Goal: Task Accomplishment & Management: Use online tool/utility

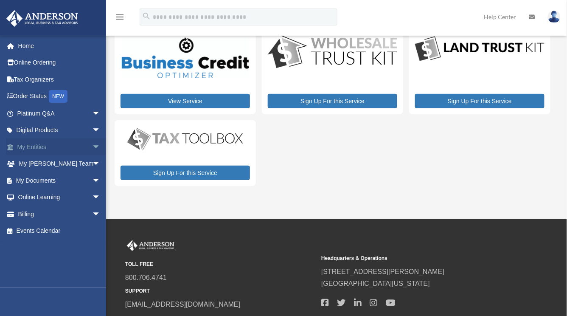
scroll to position [39, 0]
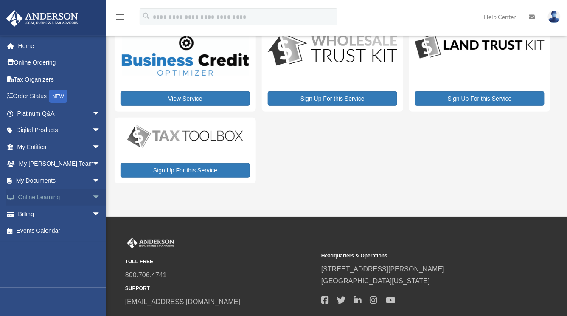
click at [54, 194] on link "Online Learning arrow_drop_down" at bounding box center [59, 197] width 107 height 17
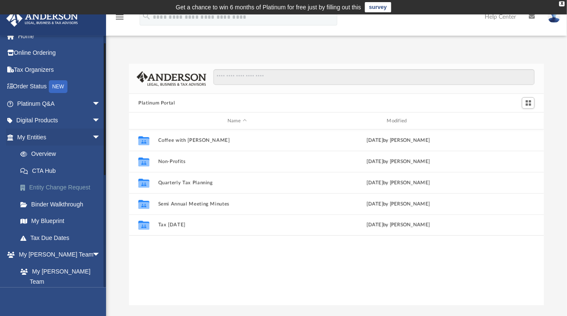
scroll to position [14, 0]
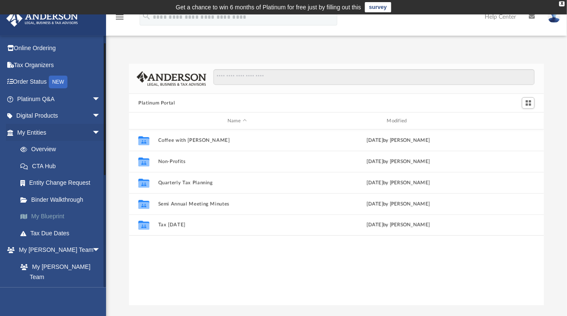
click at [54, 216] on link "My Blueprint" at bounding box center [63, 216] width 102 height 17
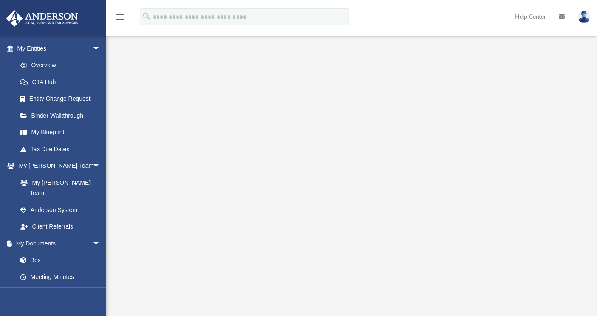
scroll to position [56, 0]
click at [574, 266] on div "Scroll to top vertical_align_top" at bounding box center [573, 271] width 18 height 18
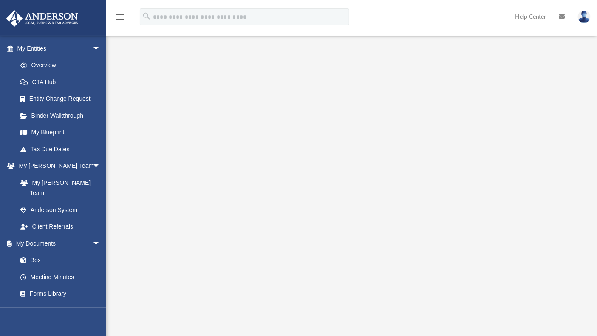
scroll to position [64, 0]
click at [45, 150] on link "Tax Due Dates" at bounding box center [63, 149] width 102 height 17
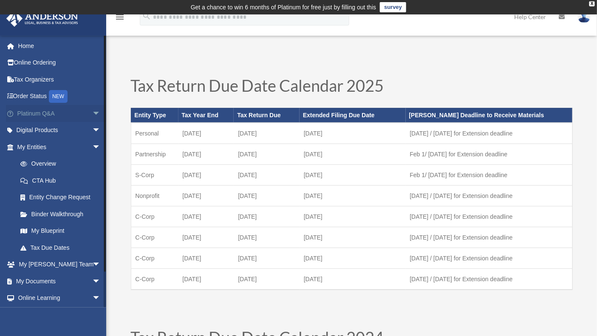
click at [92, 117] on span "arrow_drop_down" at bounding box center [100, 113] width 17 height 17
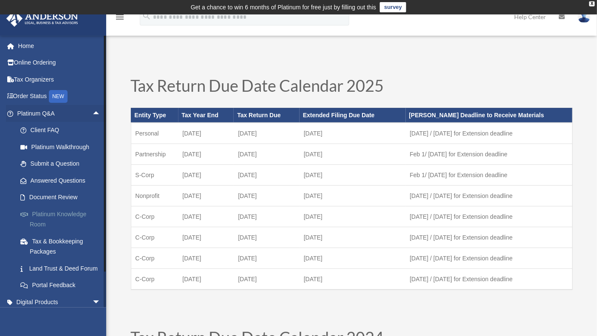
click at [75, 213] on link "Platinum Knowledge Room" at bounding box center [63, 219] width 102 height 27
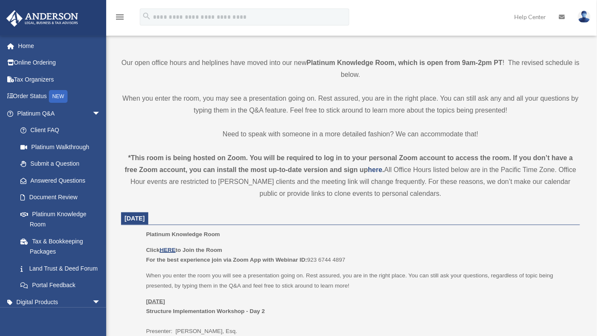
scroll to position [200, 0]
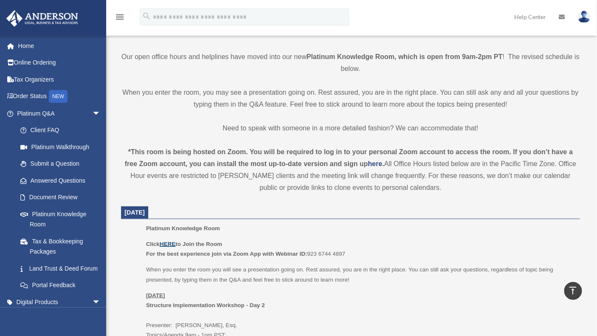
click at [167, 244] on u "HERE" at bounding box center [168, 244] width 16 height 6
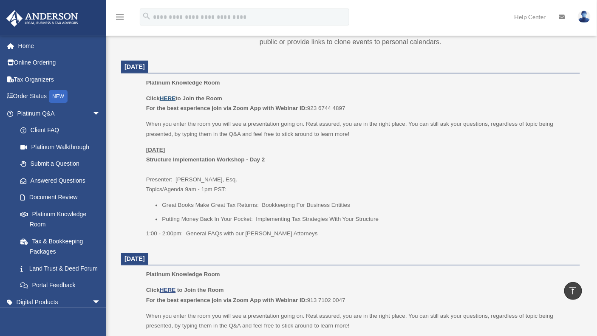
scroll to position [352, 0]
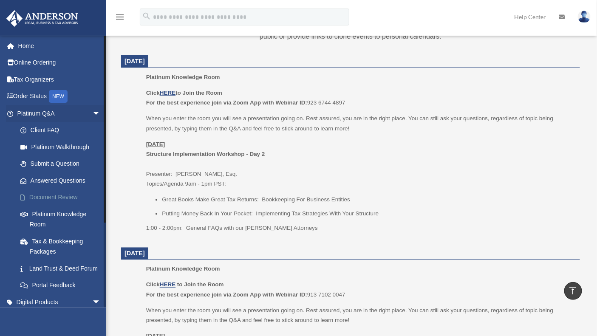
click at [48, 195] on link "Document Review" at bounding box center [63, 197] width 102 height 17
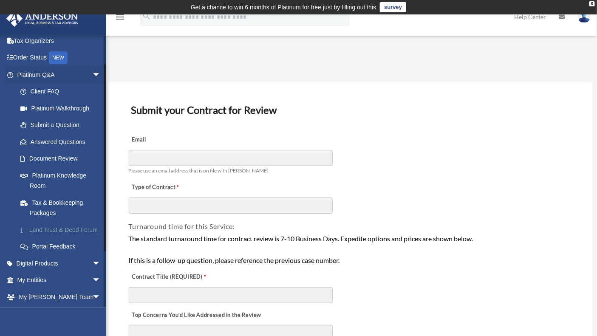
scroll to position [40, 0]
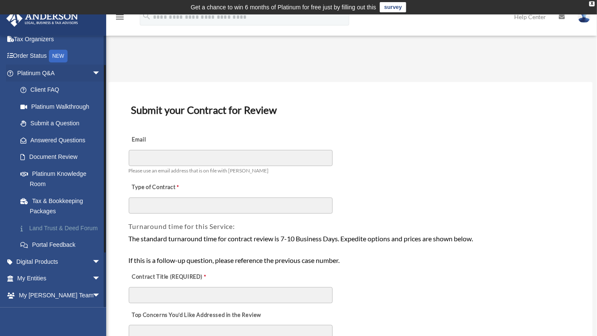
click at [55, 225] on link "Land Trust & Deed Forum" at bounding box center [63, 228] width 102 height 17
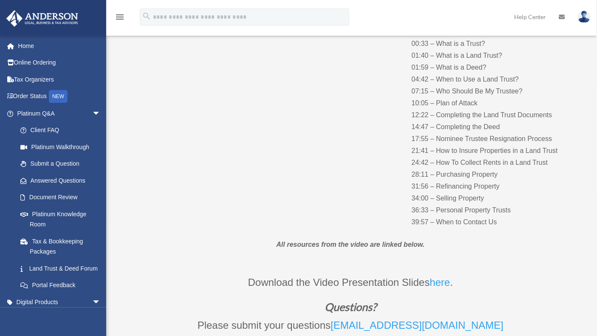
scroll to position [128, 0]
click at [456, 178] on p "00:33 – What is a Trust? 01:40 – What is a Land Trust? 01:59 – What is a Deed? …" at bounding box center [496, 132] width 168 height 190
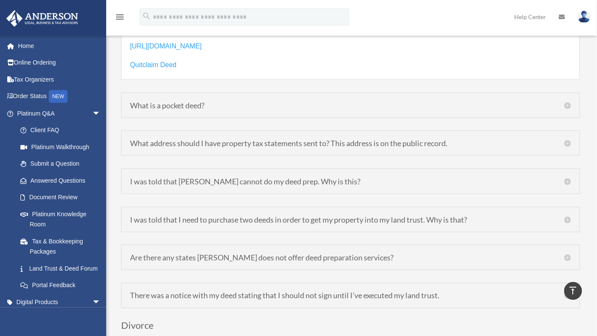
scroll to position [1347, 0]
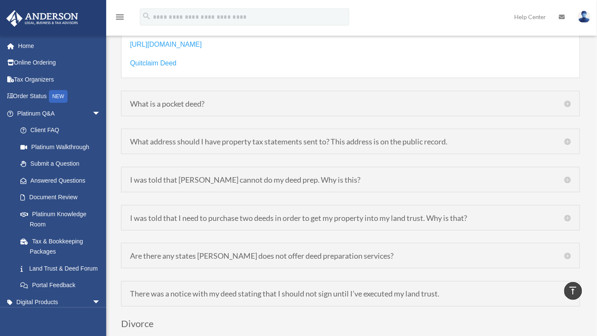
click at [570, 138] on h5 "What address should I have property tax statements sent to? This address is on …" at bounding box center [350, 142] width 441 height 8
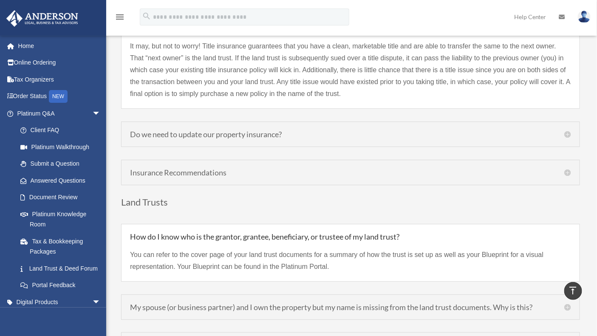
scroll to position [1949, 0]
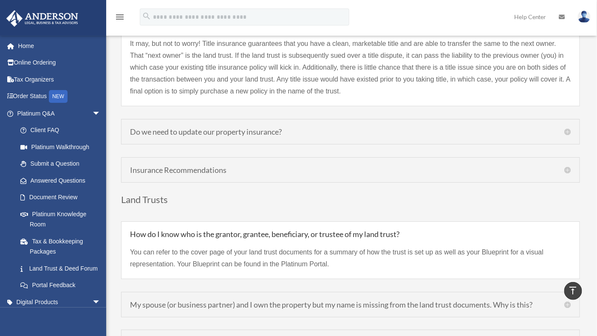
click at [568, 128] on h5 "Do we need to update our property insurance?" at bounding box center [350, 132] width 441 height 8
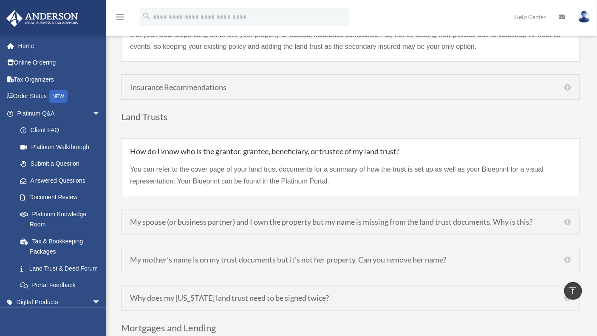
scroll to position [2020, 0]
click at [435, 74] on div "Insurance Recommendations National Real Estate Insurance Group www.NREIG.com Ch…" at bounding box center [350, 86] width 459 height 25
click at [567, 83] on h5 "Insurance Recommendations" at bounding box center [350, 87] width 441 height 8
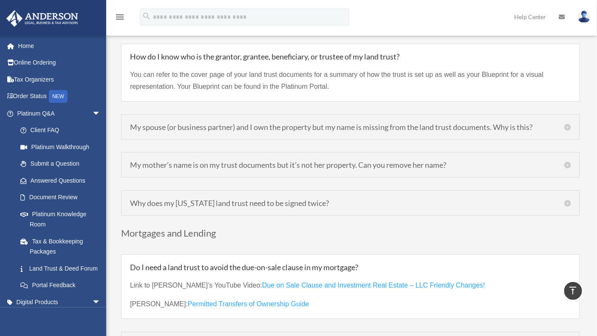
scroll to position [2105, 0]
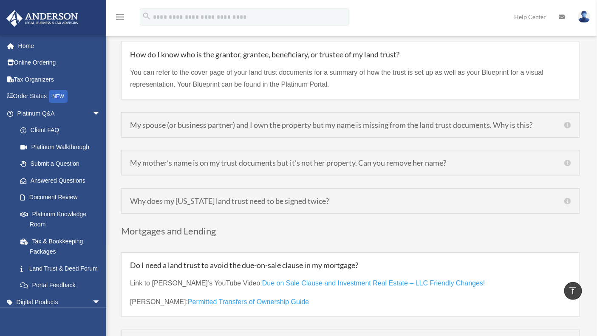
click at [567, 121] on h5 "My spouse (or business partner) and I own the property but my name is missing f…" at bounding box center [350, 125] width 441 height 8
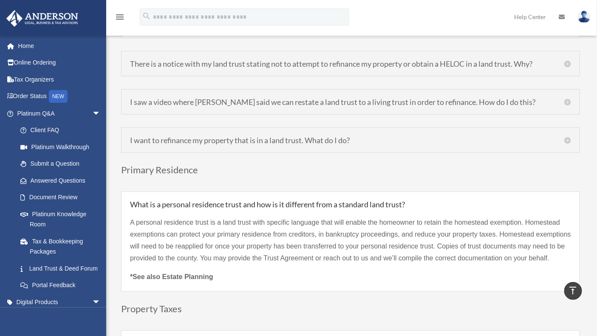
scroll to position [2407, 0]
click at [572, 54] on div "There is a notice with my land trust stating not to attempt to refinance my pro…" at bounding box center [350, 63] width 459 height 25
click at [567, 59] on h5 "There is a notice with my land trust stating not to attempt to refinance my pro…" at bounding box center [350, 63] width 441 height 8
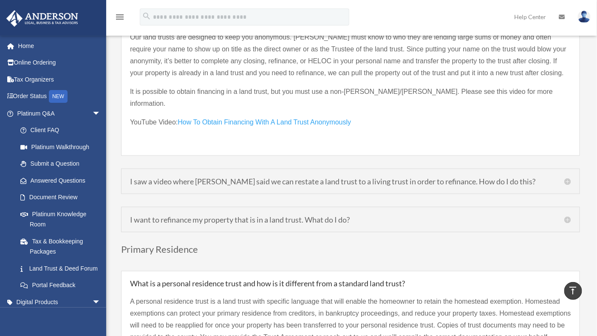
scroll to position [2419, 0]
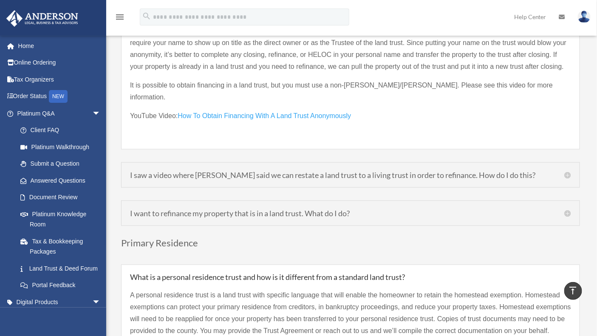
click at [571, 162] on div "I saw a video where Clint said we can restate a land trust to a living trust in…" at bounding box center [350, 174] width 459 height 25
click at [568, 171] on h5 "I saw a video where Clint said we can restate a land trust to a living trust in…" at bounding box center [350, 175] width 441 height 8
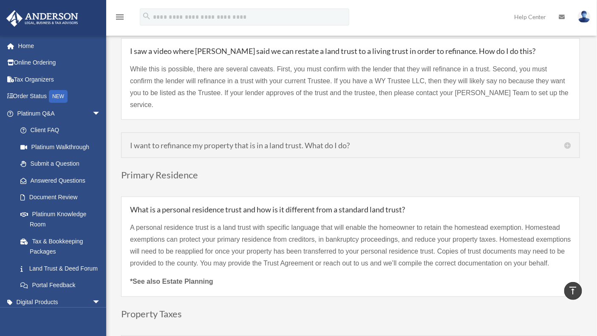
click at [567, 141] on h5 "I want to refinance my property that is in a land trust. What do I do?" at bounding box center [350, 145] width 441 height 8
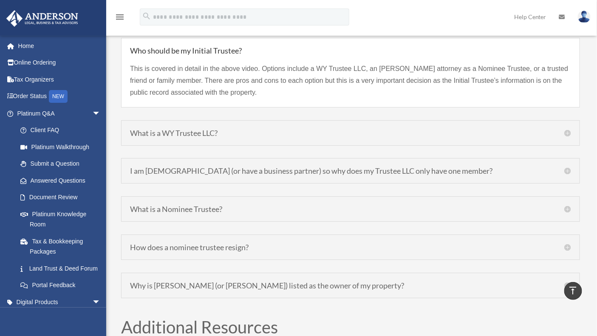
scroll to position [3082, 0]
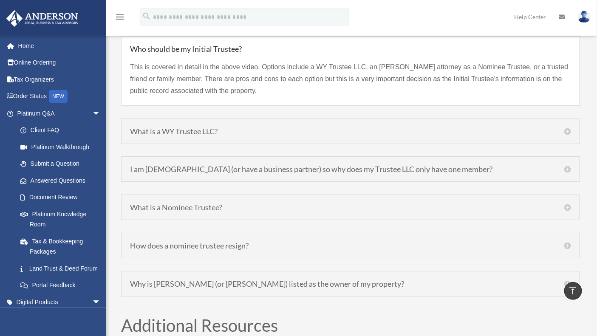
click at [513, 144] on div "What is a WY Trustee LLC? The Trustee LLC is merely a placeholder so that your …" at bounding box center [350, 130] width 459 height 25
click at [571, 136] on div "What is a WY Trustee LLC? The Trustee LLC is merely a placeholder so that your …" at bounding box center [350, 130] width 459 height 25
click at [567, 134] on h5 "What is a WY Trustee LLC?" at bounding box center [350, 131] width 441 height 8
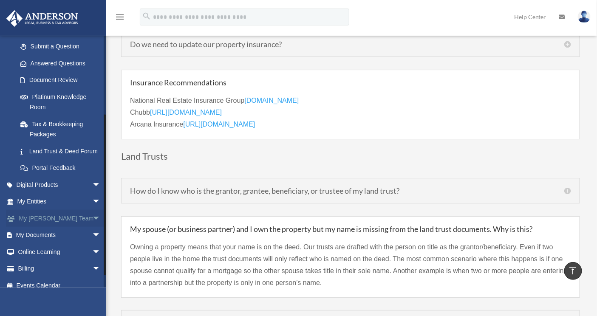
scroll to position [135, 0]
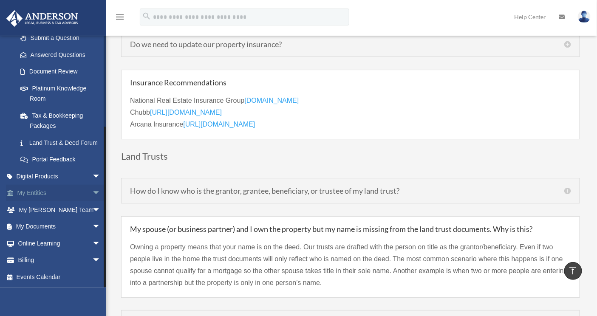
click at [92, 195] on span "arrow_drop_down" at bounding box center [100, 193] width 17 height 17
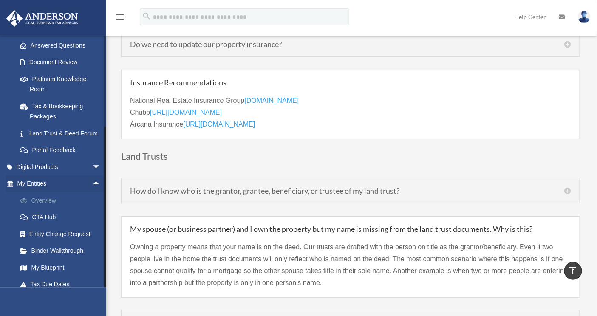
click at [56, 209] on link "Overview" at bounding box center [63, 200] width 102 height 17
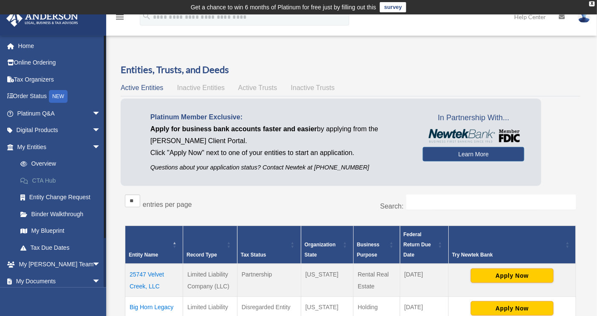
click at [54, 184] on link "CTA Hub" at bounding box center [63, 180] width 102 height 17
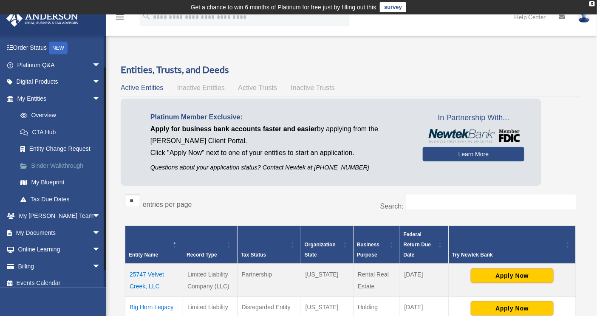
scroll to position [54, 0]
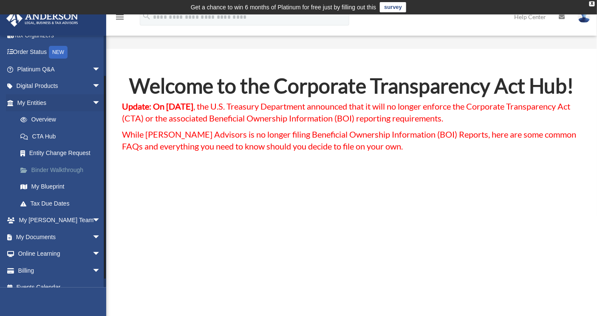
scroll to position [54, 0]
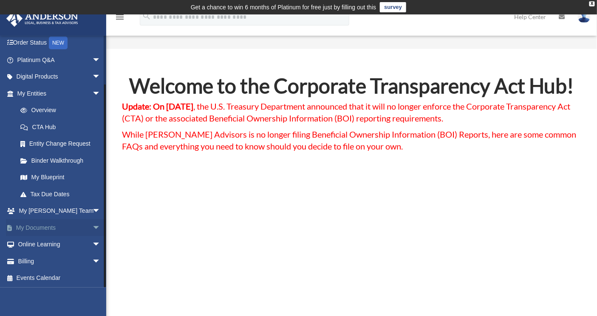
click at [92, 223] on span "arrow_drop_down" at bounding box center [100, 227] width 17 height 17
click at [40, 244] on link "Box" at bounding box center [63, 244] width 102 height 17
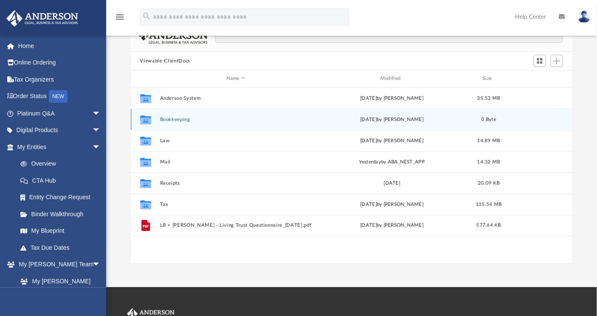
scroll to position [74, 0]
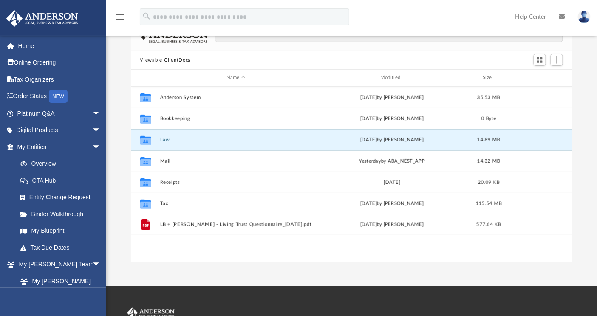
click at [165, 140] on button "Law" at bounding box center [236, 140] width 152 height 6
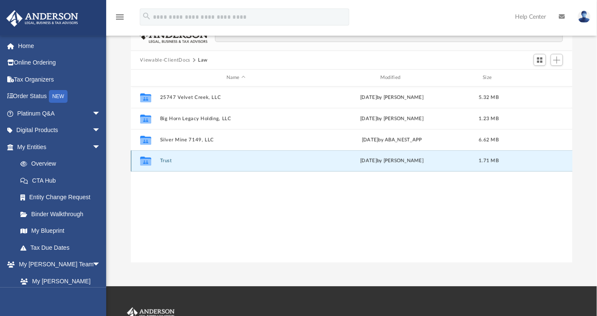
click at [166, 163] on button "Trust" at bounding box center [236, 161] width 152 height 6
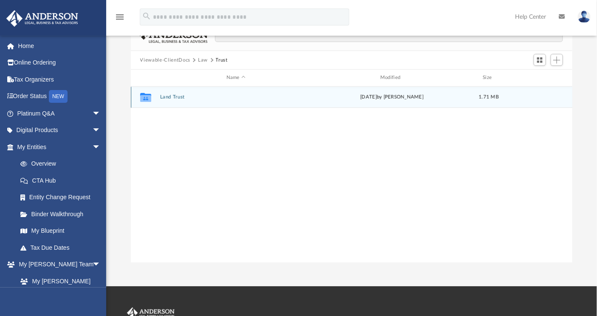
click at [162, 97] on button "Land Trust" at bounding box center [236, 97] width 152 height 6
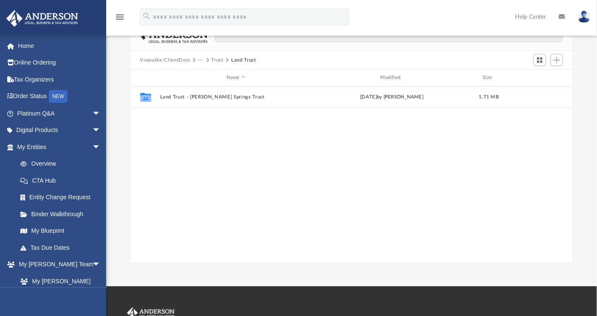
click at [217, 56] on button "Trust" at bounding box center [218, 60] width 12 height 8
click at [201, 59] on button "Law" at bounding box center [203, 60] width 10 height 8
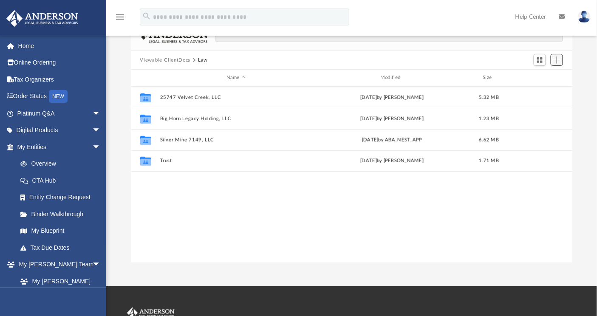
click at [557, 64] on button "Add" at bounding box center [556, 60] width 13 height 12
click at [174, 57] on button "Viewable-ClientDocs" at bounding box center [165, 60] width 50 height 8
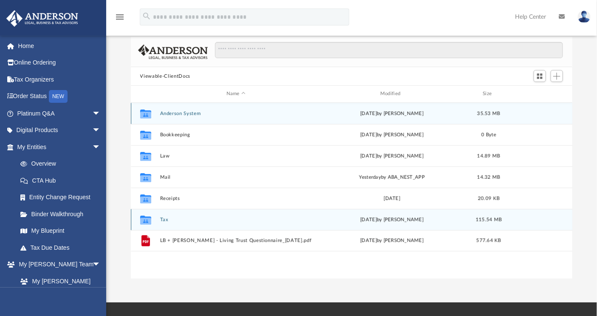
scroll to position [60, 0]
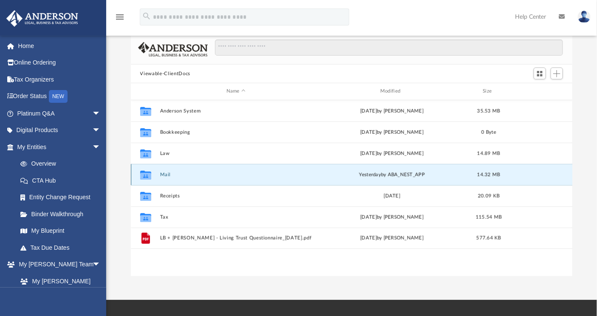
click at [166, 175] on button "Mail" at bounding box center [236, 175] width 152 height 6
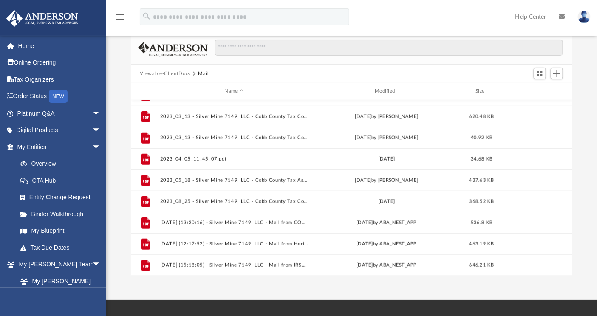
scroll to position [503, 0]
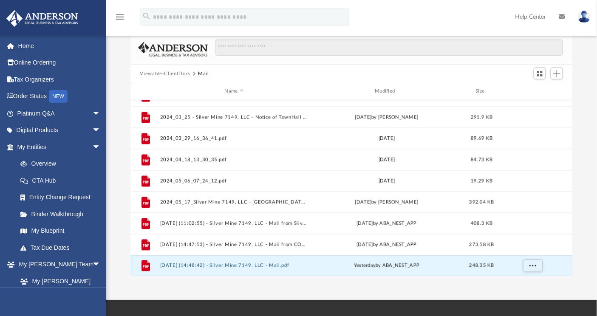
click at [223, 264] on button "2025.08.21 (14:48:42) - Silver Mine 7149, LLC - Mail.pdf" at bounding box center [234, 266] width 149 height 6
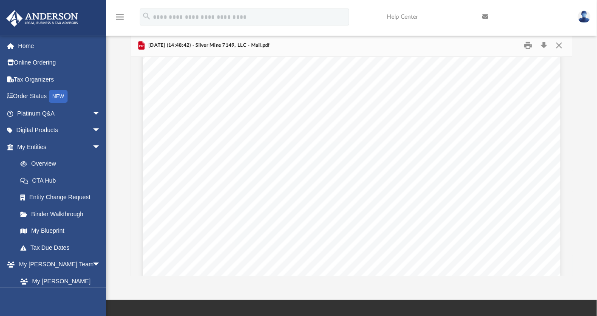
scroll to position [0, 0]
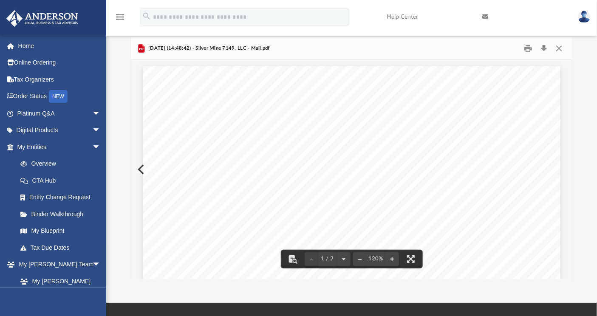
scroll to position [56, 0]
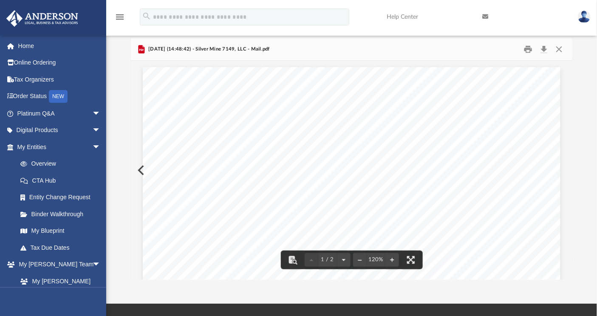
click at [132, 161] on button "Preview" at bounding box center [140, 170] width 19 height 24
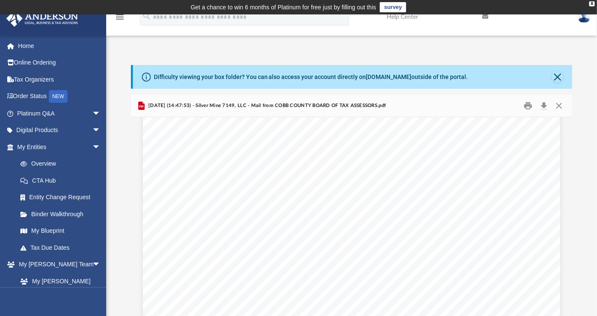
scroll to position [128, 0]
click at [143, 223] on div "Page 1" at bounding box center [352, 263] width 418 height 537
click at [558, 78] on button "Close" at bounding box center [557, 77] width 12 height 12
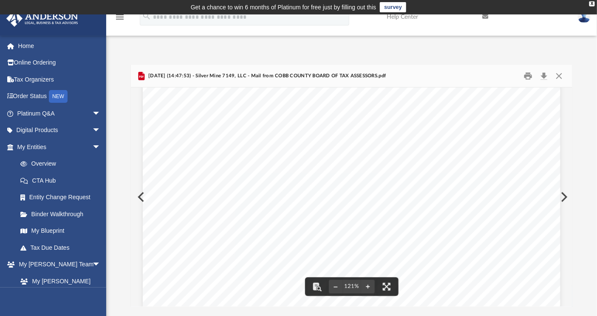
scroll to position [0, 0]
click at [561, 77] on button "Close" at bounding box center [558, 76] width 15 height 13
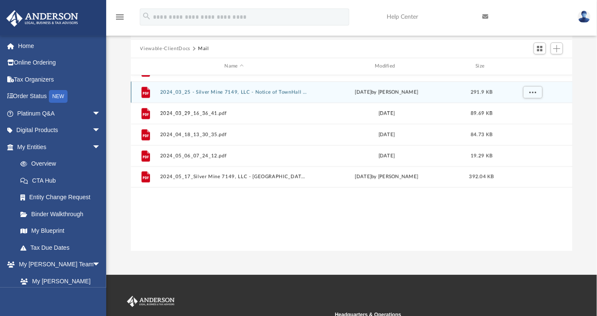
scroll to position [365, 0]
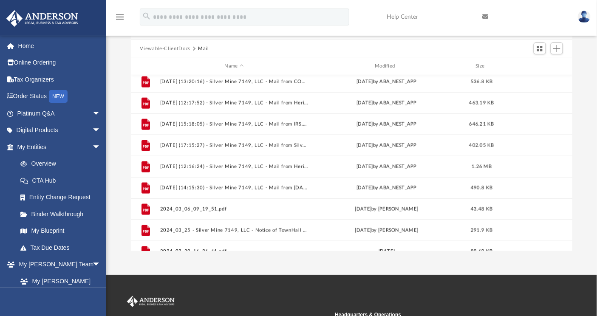
click at [179, 45] on button "Viewable-ClientDocs" at bounding box center [165, 49] width 50 height 8
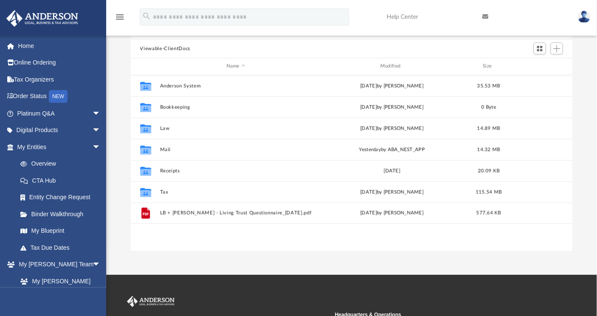
scroll to position [0, 0]
click at [561, 47] on button "Add" at bounding box center [556, 48] width 13 height 12
click at [546, 65] on li "Upload" at bounding box center [544, 65] width 27 height 9
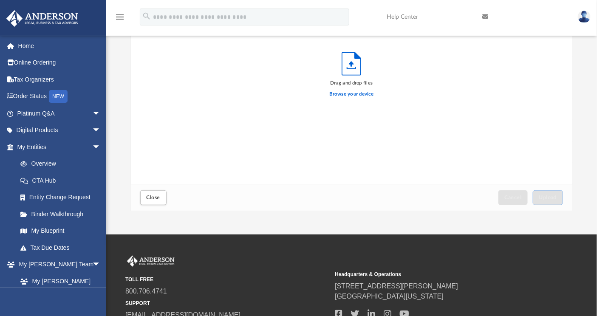
scroll to position [99, 0]
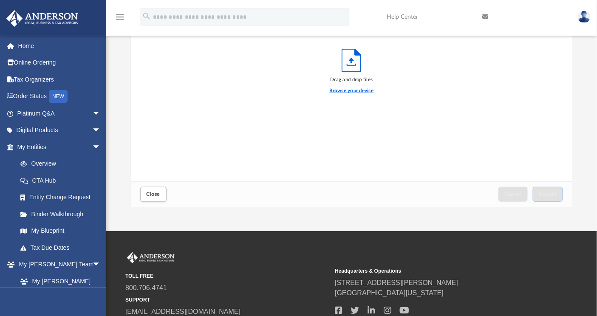
click at [339, 88] on label "Browse your device" at bounding box center [352, 91] width 44 height 8
click at [0, 0] on input "Browse your device" at bounding box center [0, 0] width 0 height 0
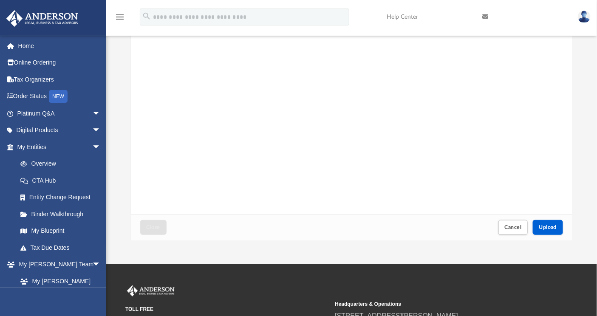
scroll to position [71, 0]
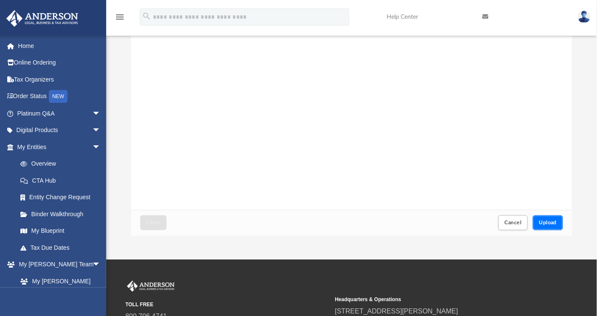
click at [549, 225] on span "Upload" at bounding box center [548, 222] width 18 height 5
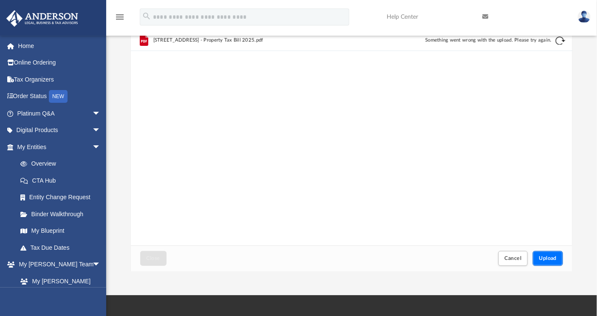
scroll to position [30, 0]
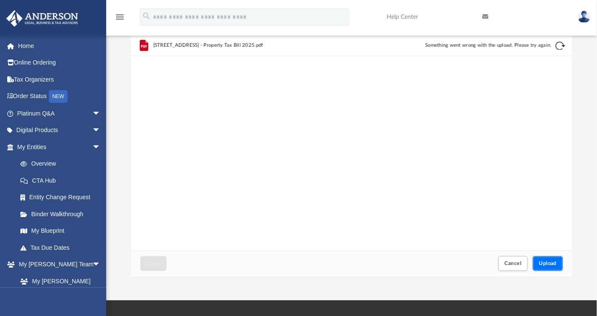
click at [547, 265] on span "Upload" at bounding box center [548, 263] width 18 height 5
click at [550, 263] on span "Upload" at bounding box center [548, 263] width 18 height 5
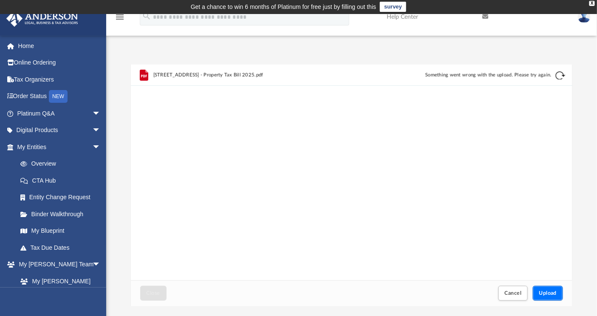
scroll to position [0, 0]
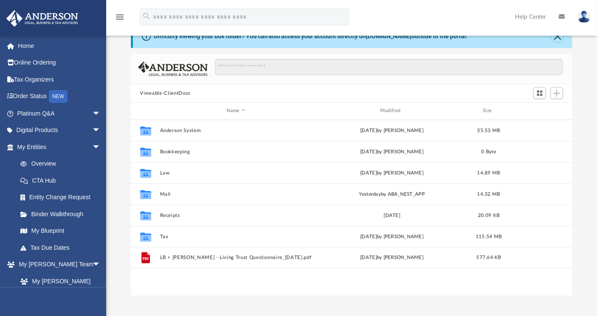
scroll to position [31, 0]
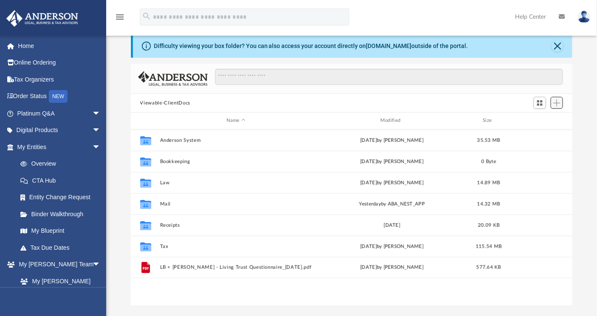
click at [561, 103] on button "Add" at bounding box center [556, 103] width 13 height 12
click at [539, 121] on li "Upload" at bounding box center [544, 120] width 27 height 9
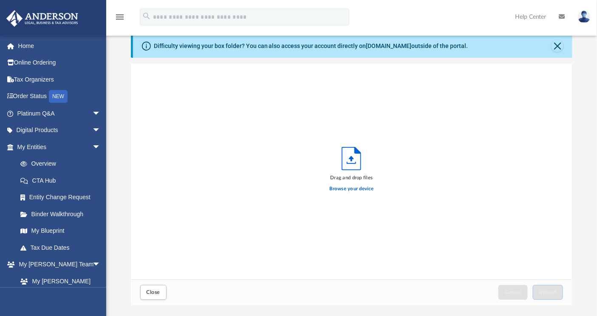
scroll to position [209, 434]
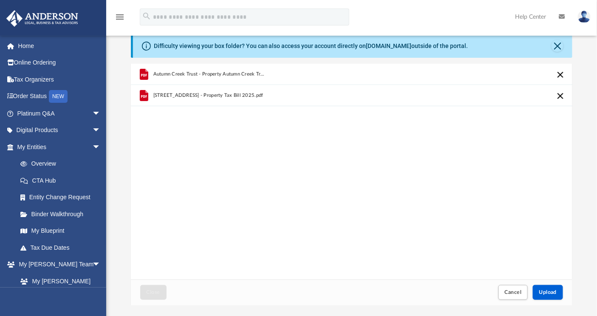
click at [558, 76] on button "Cancel this upload" at bounding box center [560, 75] width 10 height 10
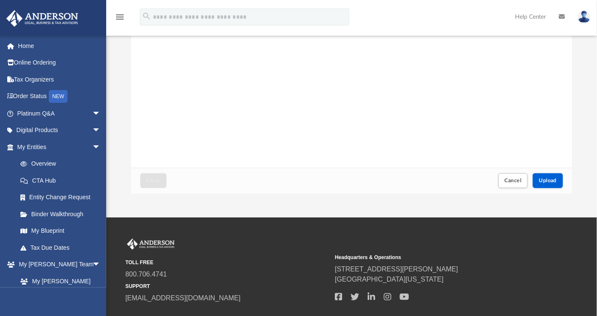
scroll to position [147, 0]
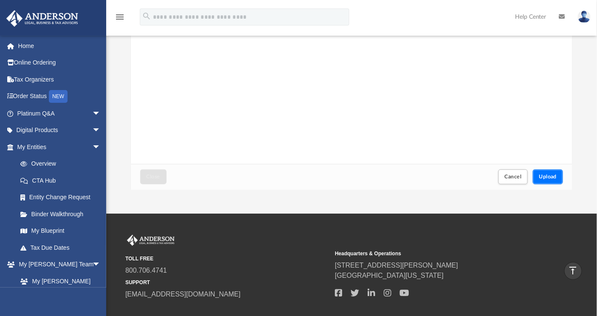
click at [549, 180] on button "Upload" at bounding box center [548, 176] width 31 height 15
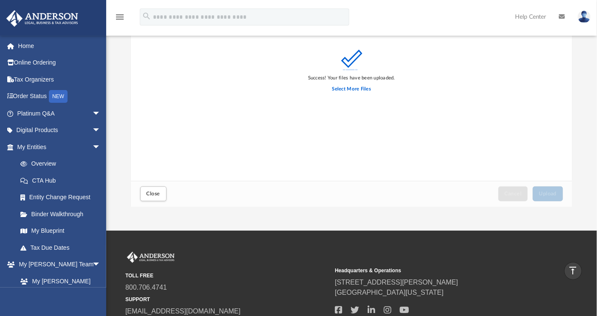
scroll to position [128, 0]
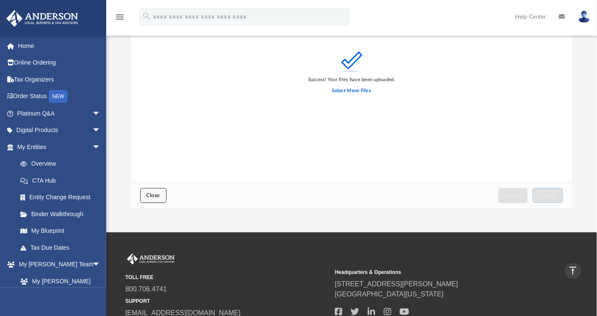
click at [158, 190] on button "Close" at bounding box center [153, 195] width 26 height 15
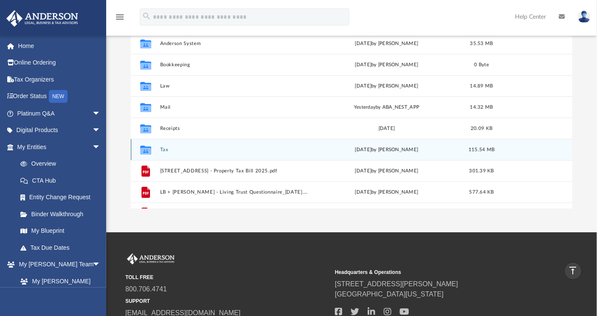
scroll to position [15, 0]
